Goal: Navigation & Orientation: Go to known website

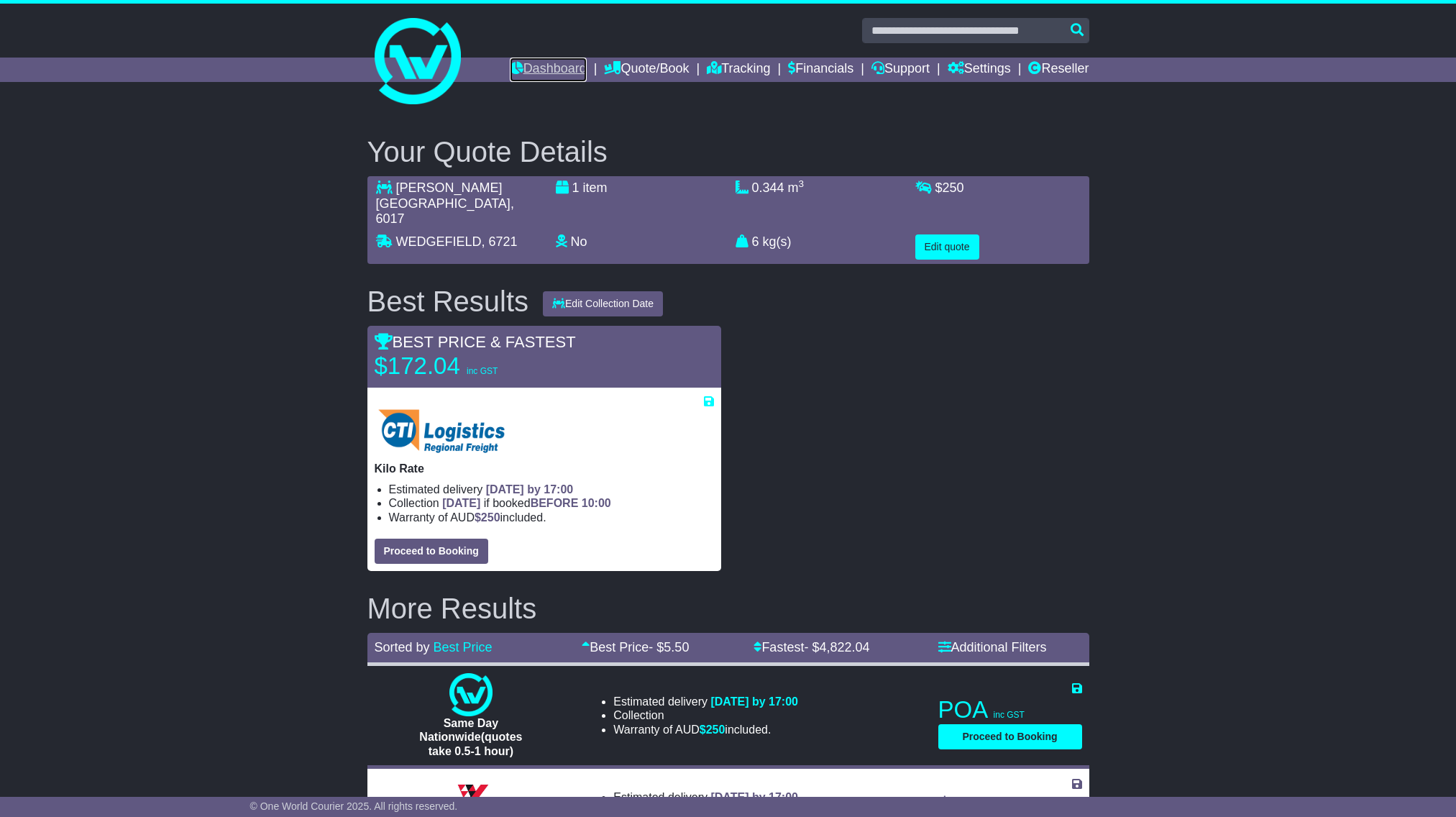
click at [515, 67] on link "Dashboard" at bounding box center [548, 70] width 76 height 25
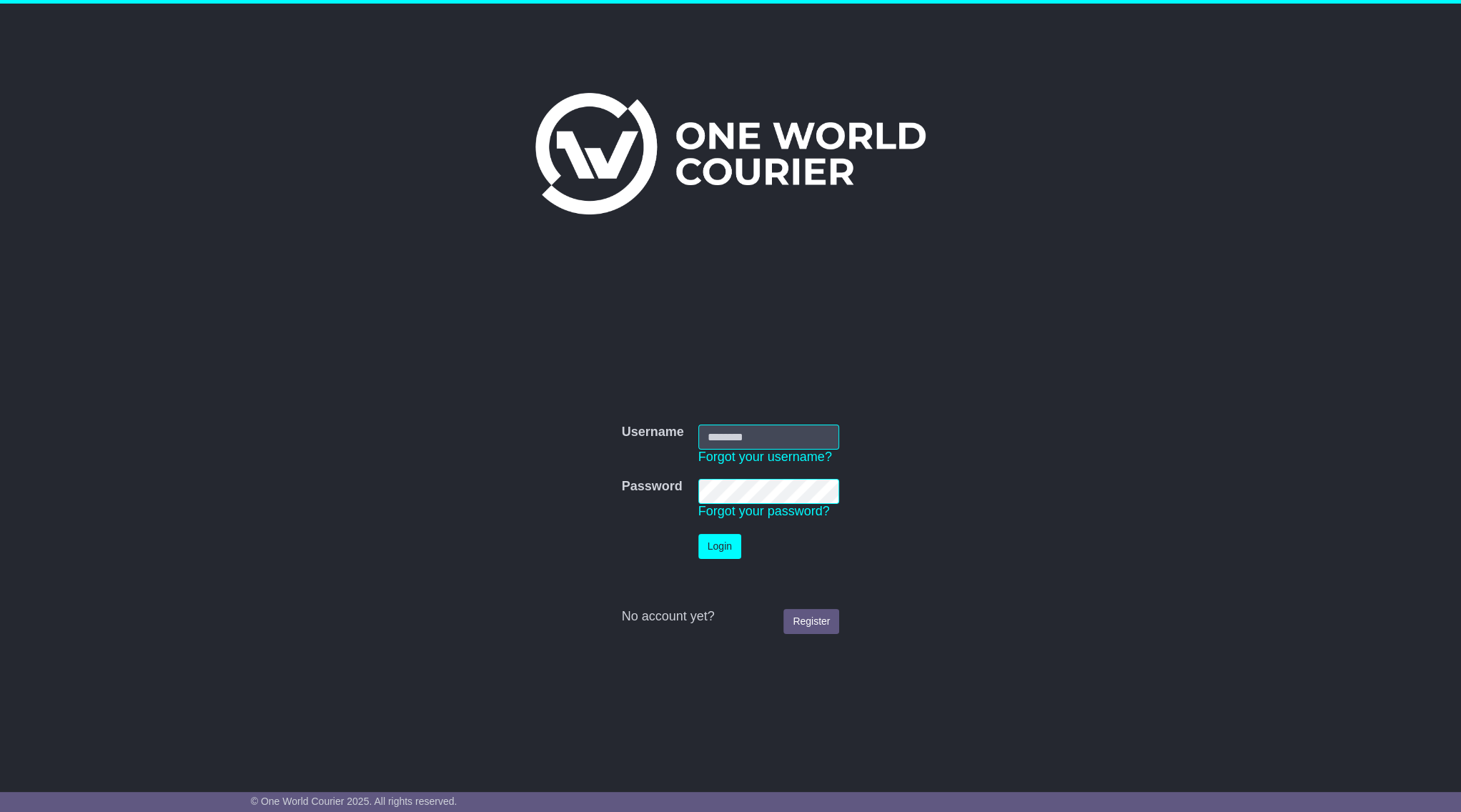
click at [786, 438] on input "Username" at bounding box center [769, 437] width 142 height 25
type input "**********"
drag, startPoint x: 747, startPoint y: 559, endPoint x: 736, endPoint y: 549, distance: 14.9
click at [747, 558] on td "Login" at bounding box center [769, 546] width 156 height 39
click at [734, 549] on button "Login" at bounding box center [720, 546] width 43 height 25
